Goal: Task Accomplishment & Management: Complete application form

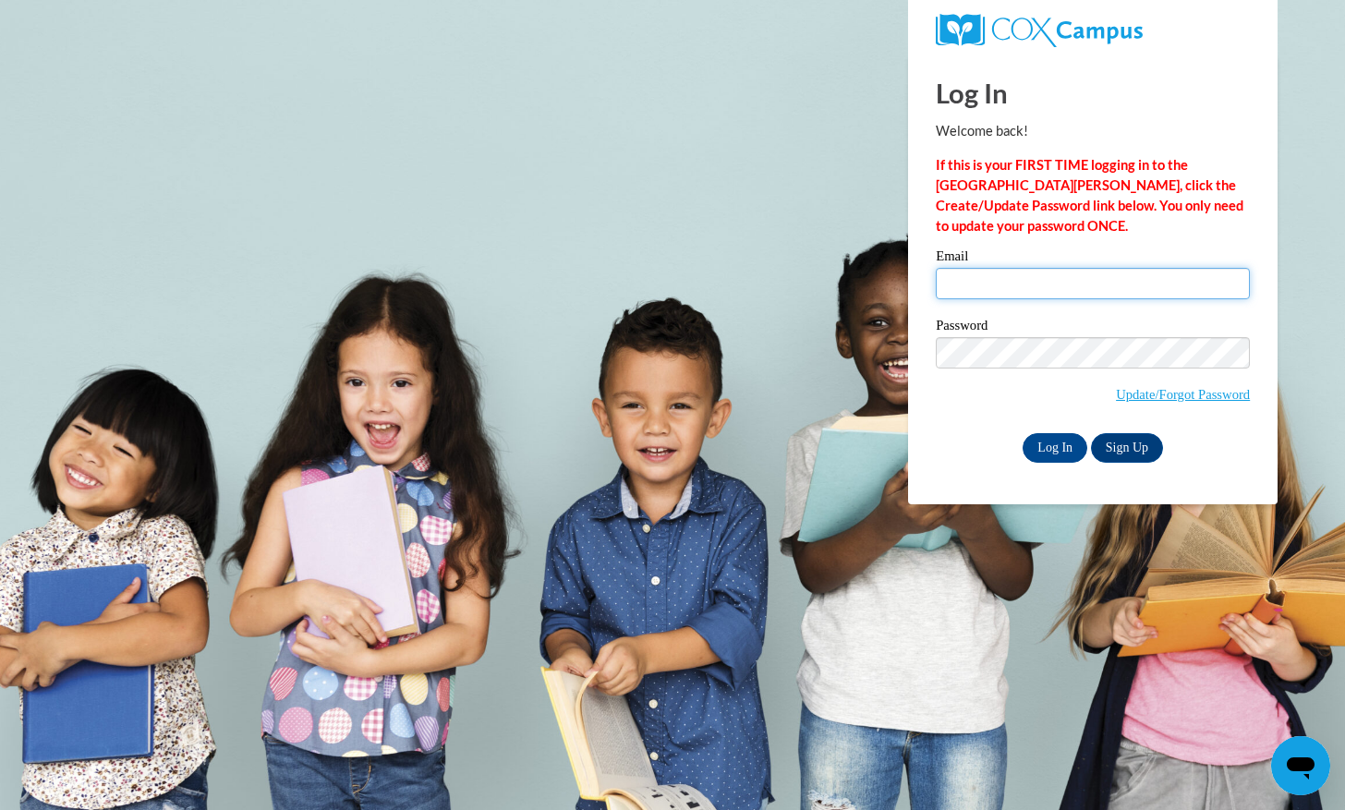
click at [1093, 286] on input "Email" at bounding box center [1093, 283] width 314 height 31
type input "chloelayne02@gmail.com"
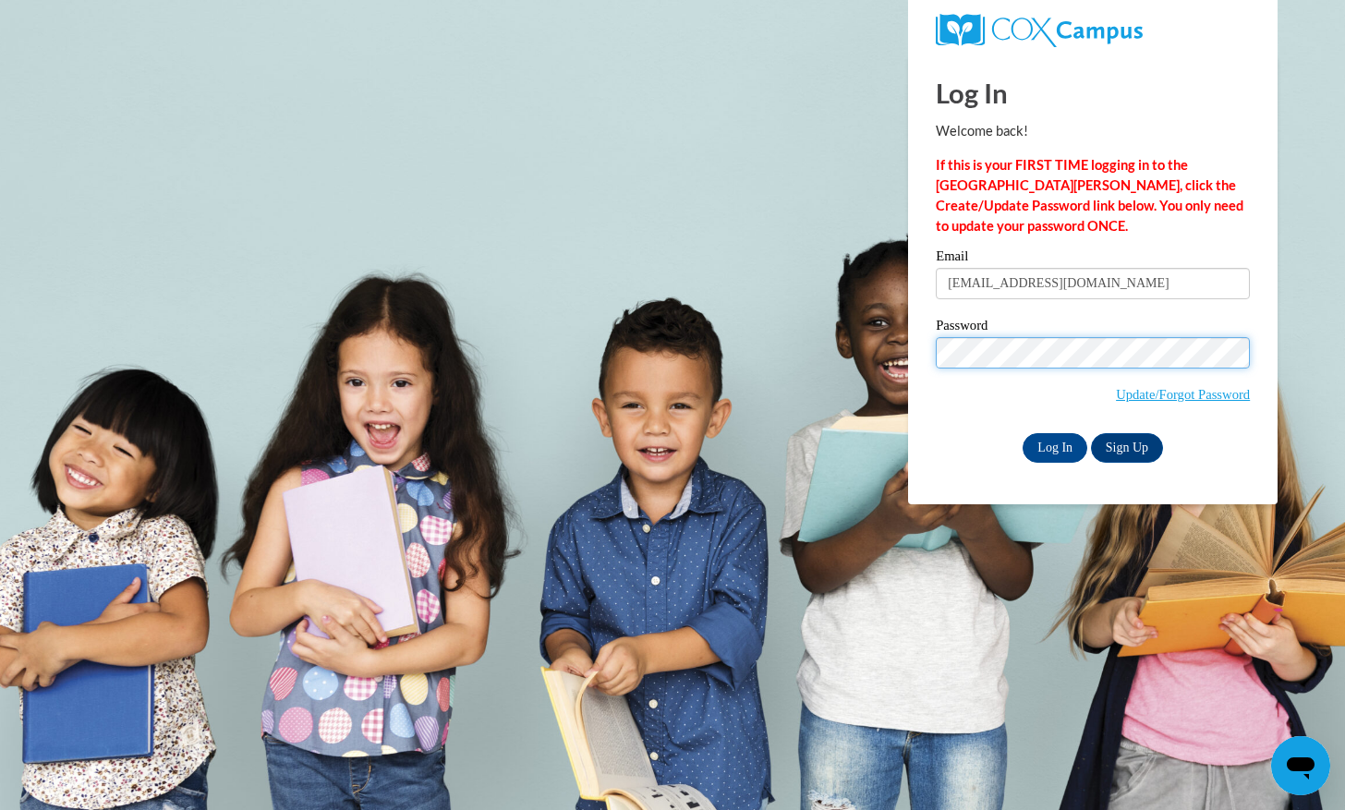
click at [1023, 433] on input "Log In" at bounding box center [1055, 448] width 65 height 30
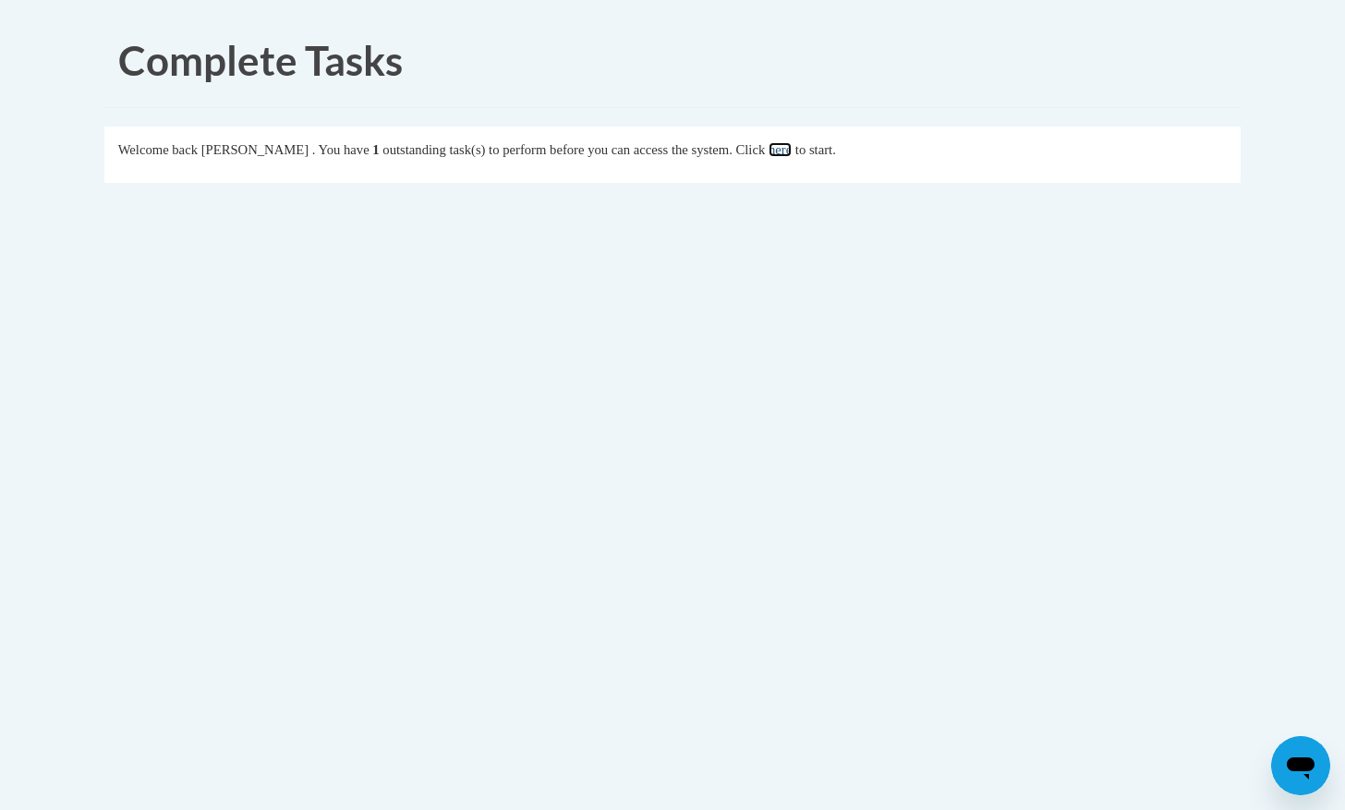
click at [792, 142] on link "here" at bounding box center [780, 149] width 23 height 15
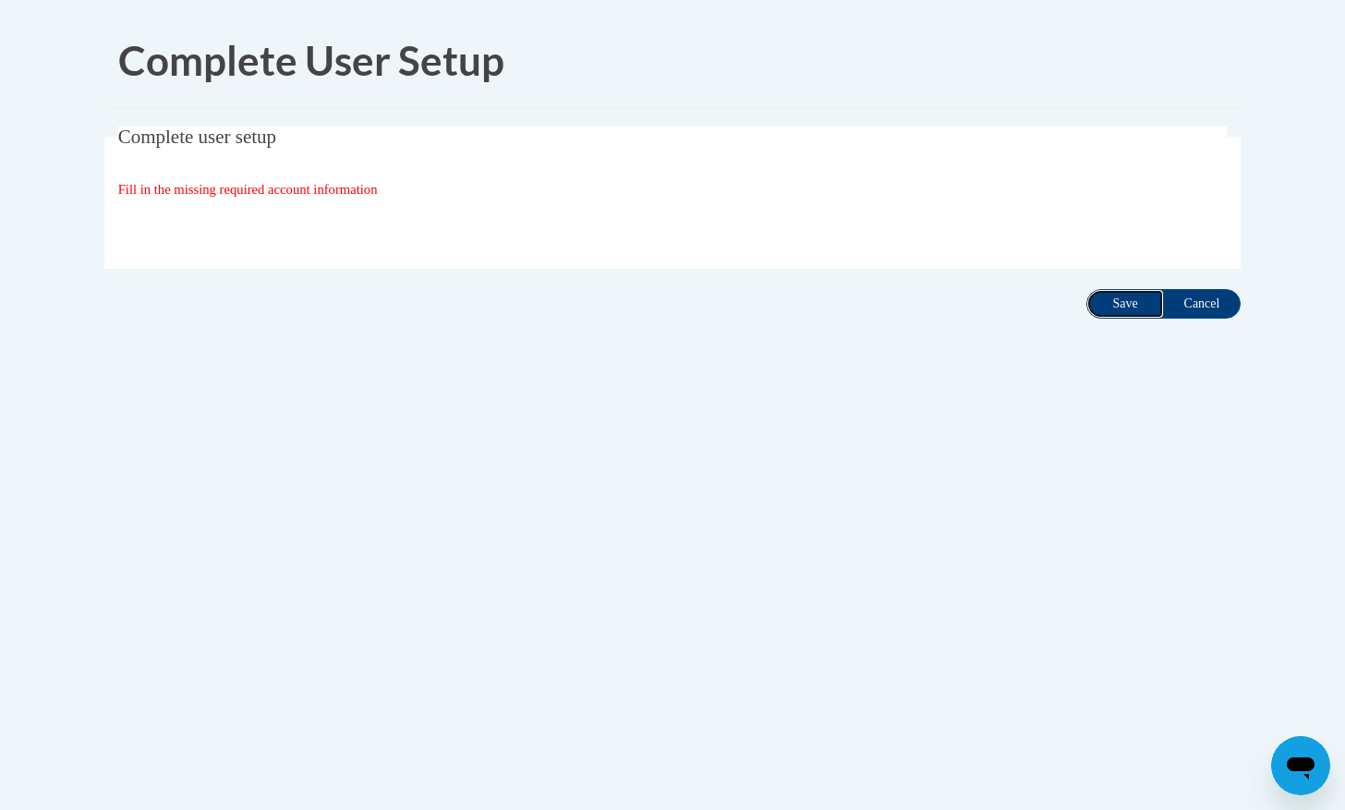
click at [1147, 307] on input "Save" at bounding box center [1125, 304] width 78 height 30
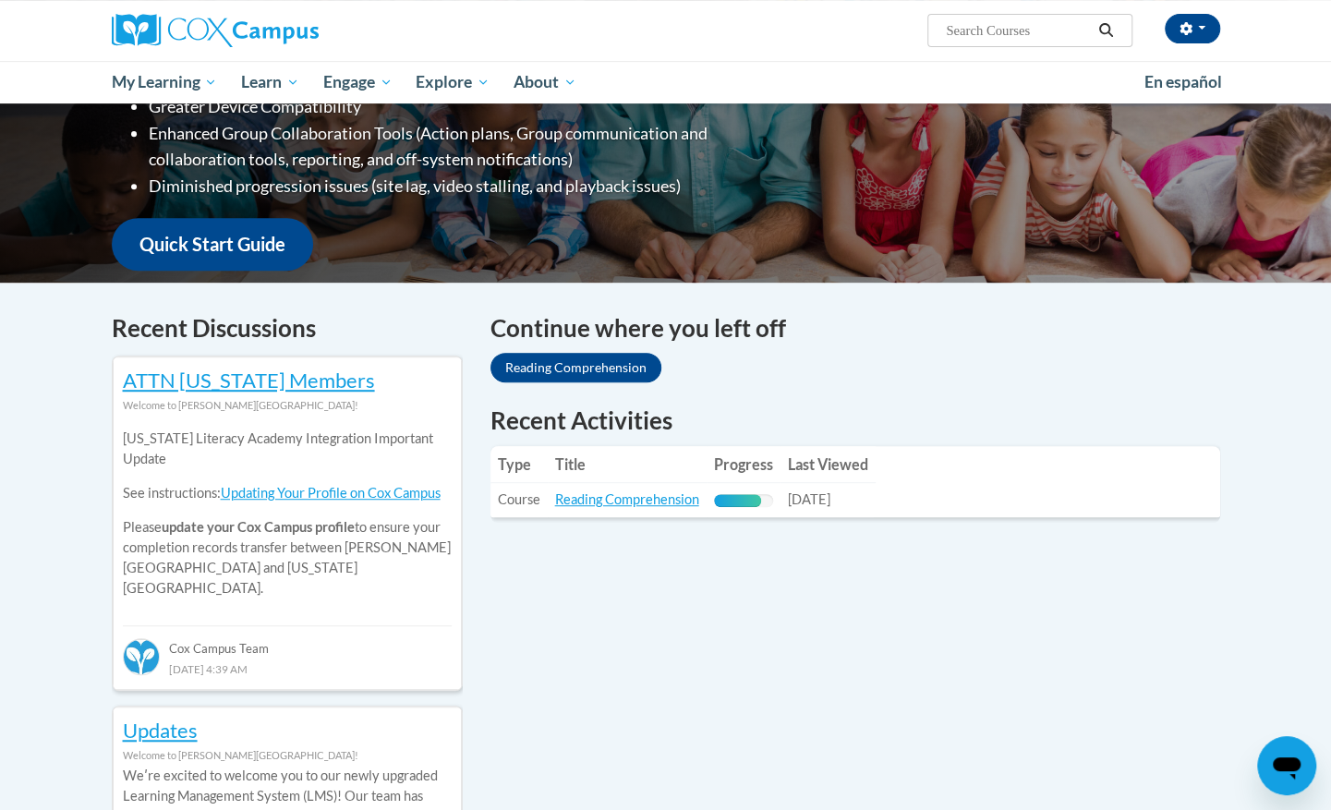
scroll to position [369, 0]
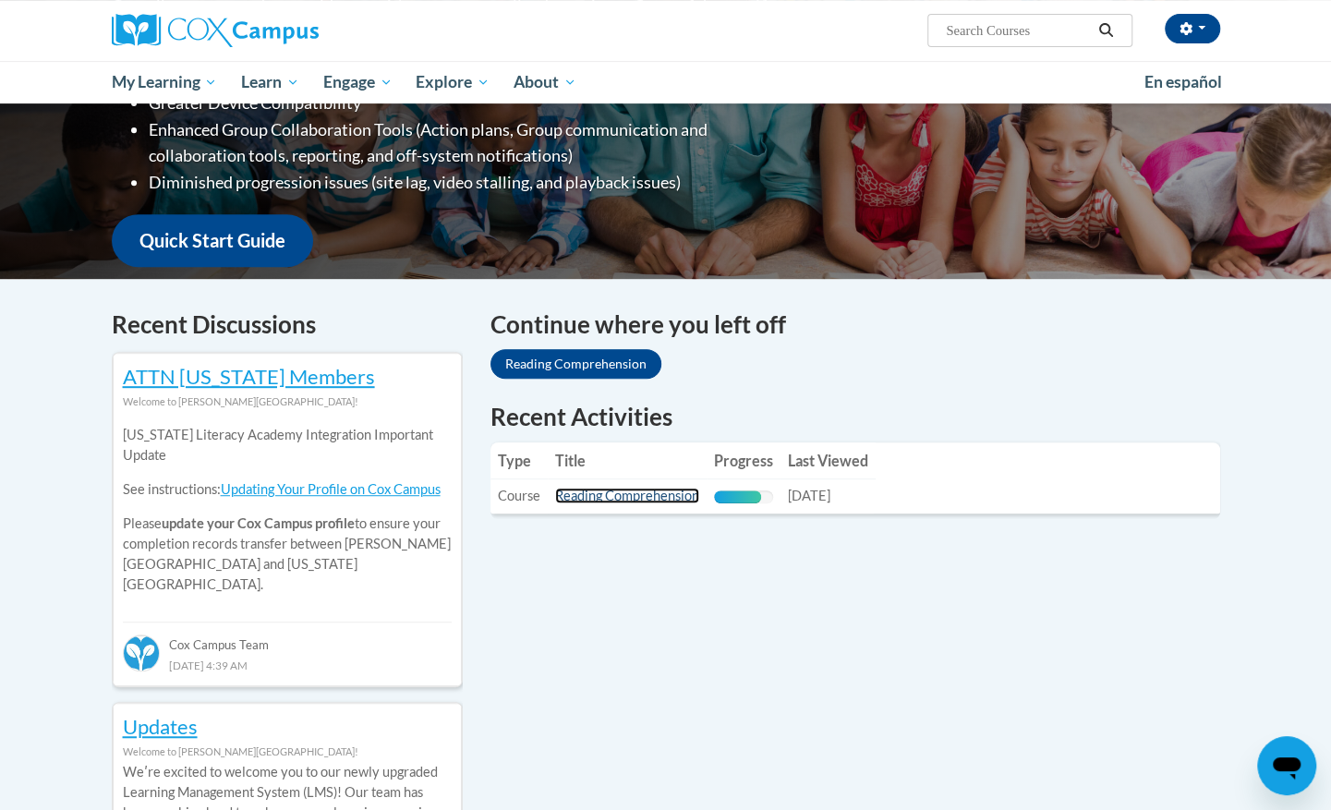
click at [608, 499] on link "Reading Comprehension" at bounding box center [627, 496] width 144 height 16
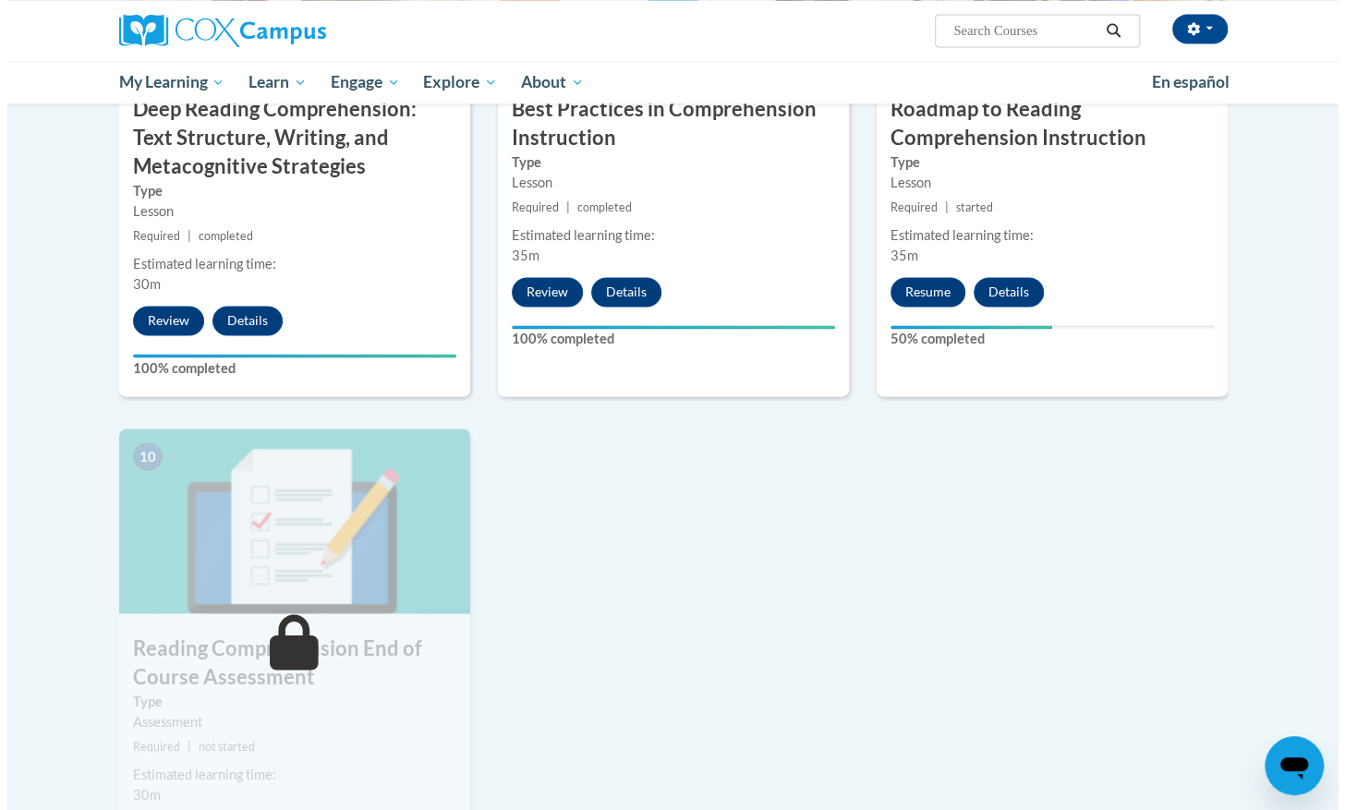
scroll to position [1687, 0]
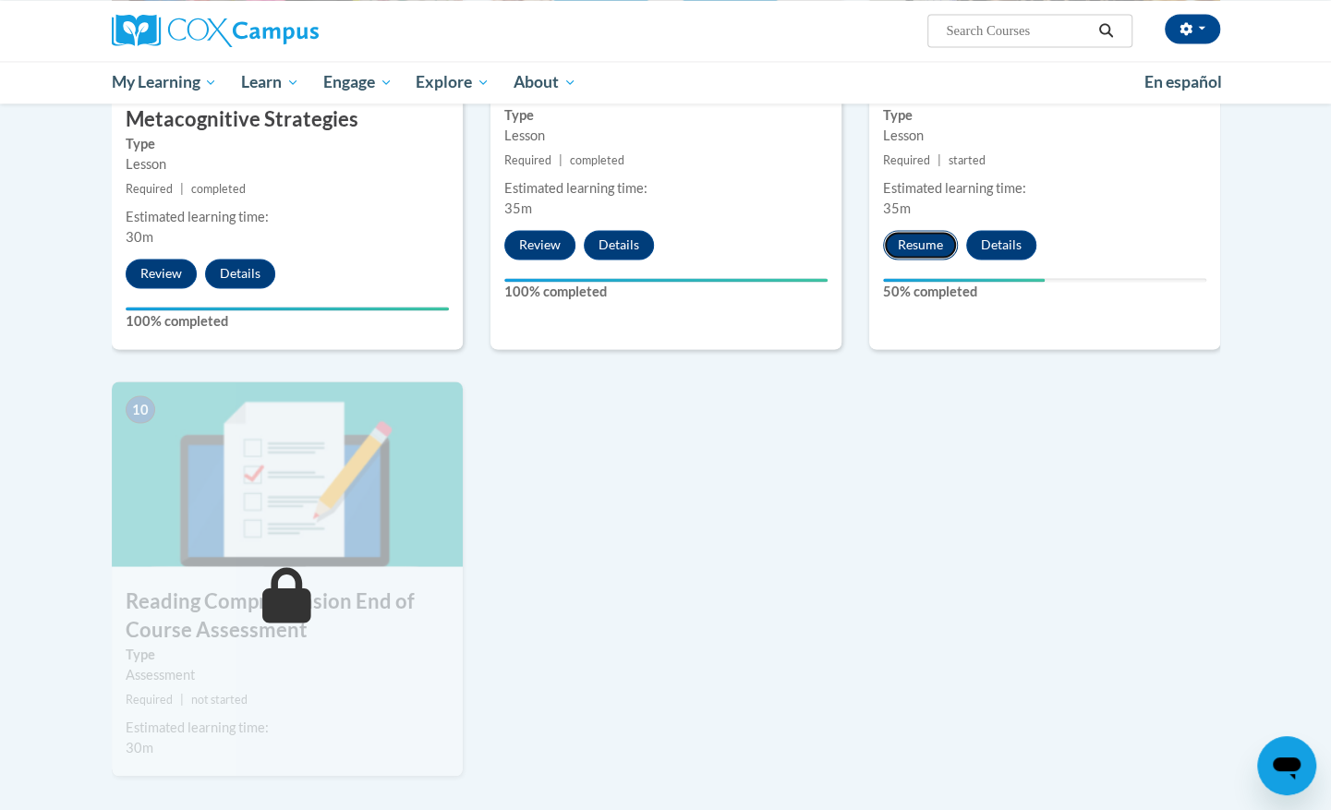
click at [911, 237] on button "Resume" at bounding box center [920, 245] width 75 height 30
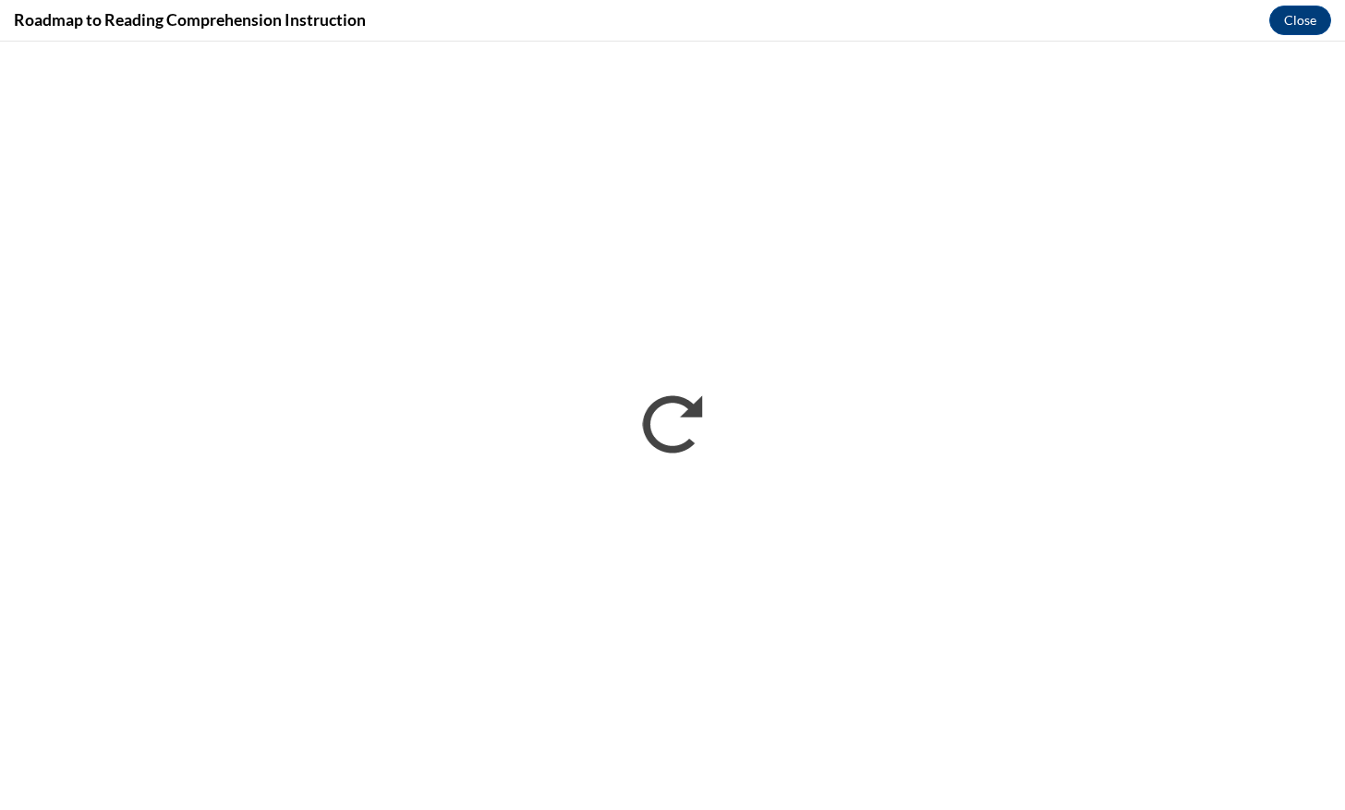
scroll to position [0, 0]
